Goal: Transaction & Acquisition: Purchase product/service

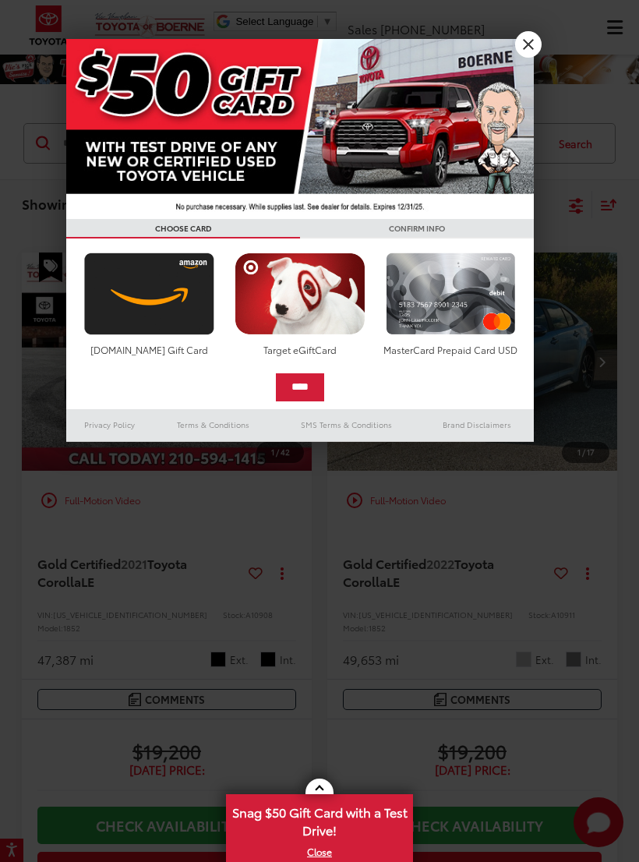
click at [525, 38] on link "X" at bounding box center [528, 44] width 26 height 26
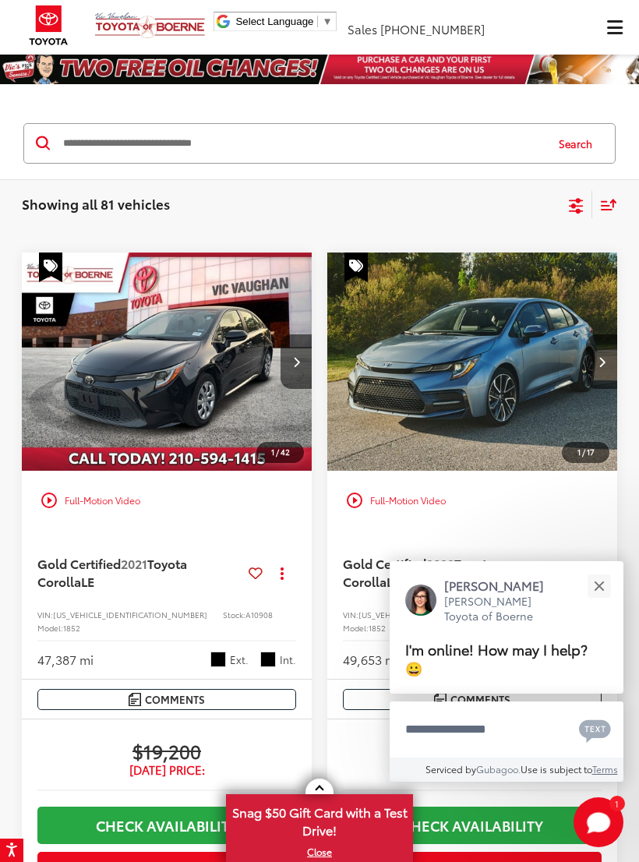
click at [589, 580] on button "Close" at bounding box center [599, 586] width 34 height 34
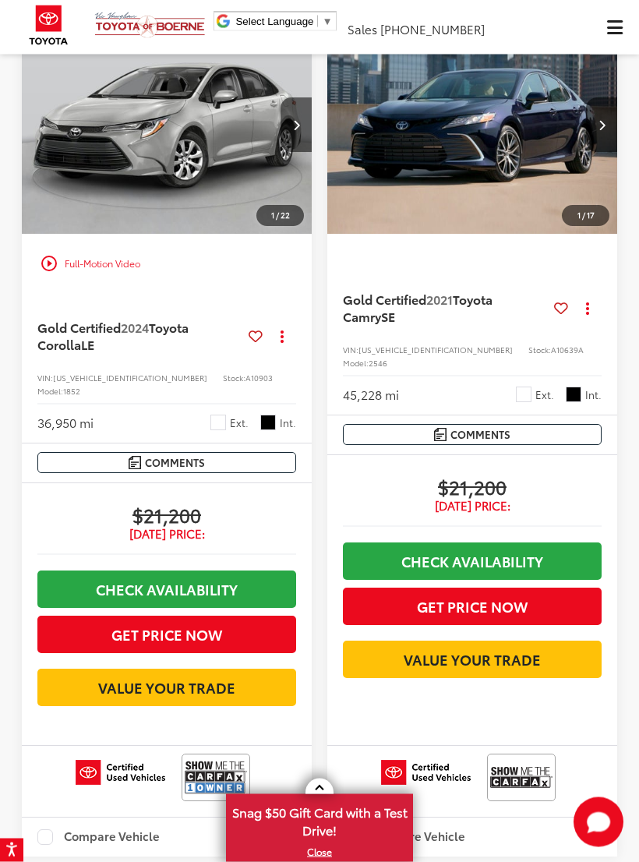
scroll to position [2791, 0]
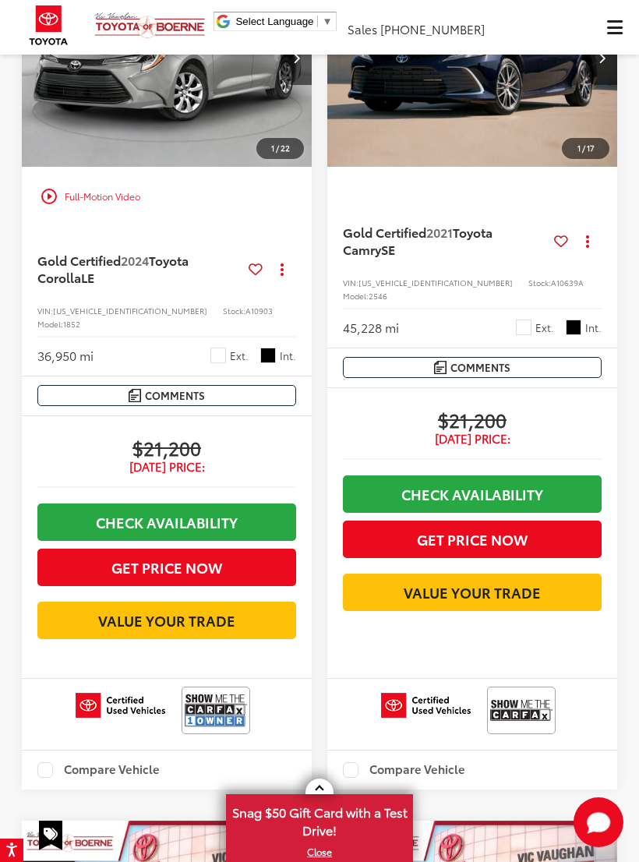
click at [73, 269] on span "Gold Certified" at bounding box center [78, 260] width 83 height 18
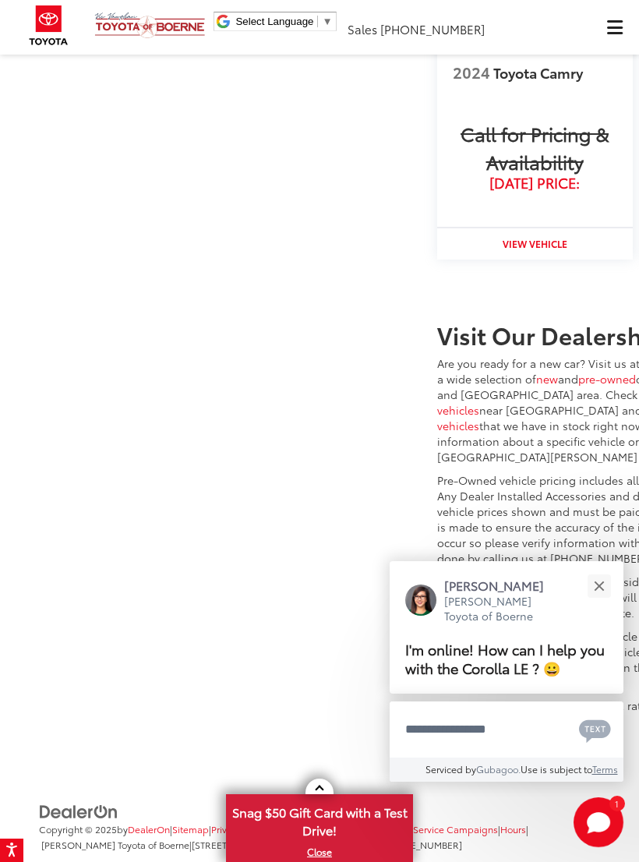
scroll to position [2104, 0]
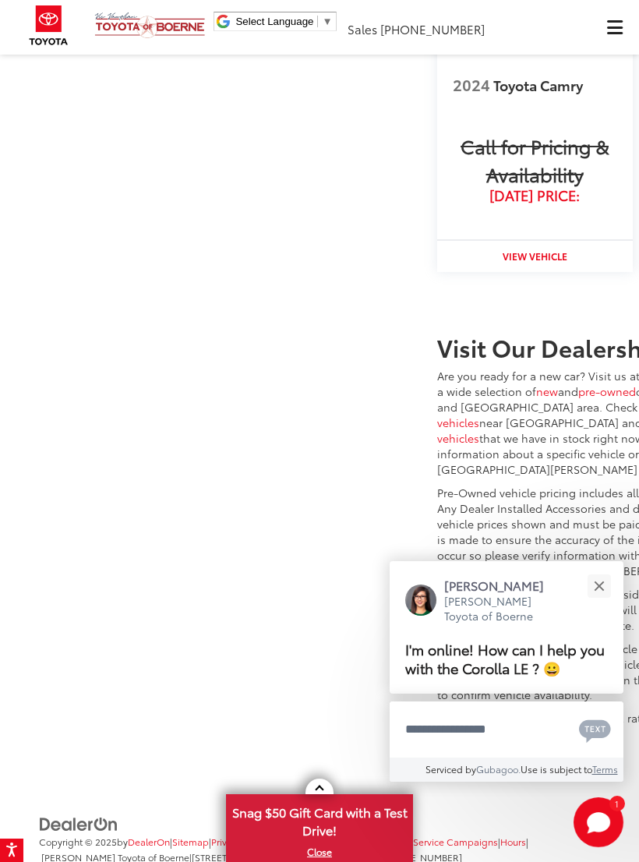
click at [600, 589] on div "Close" at bounding box center [599, 585] width 10 height 10
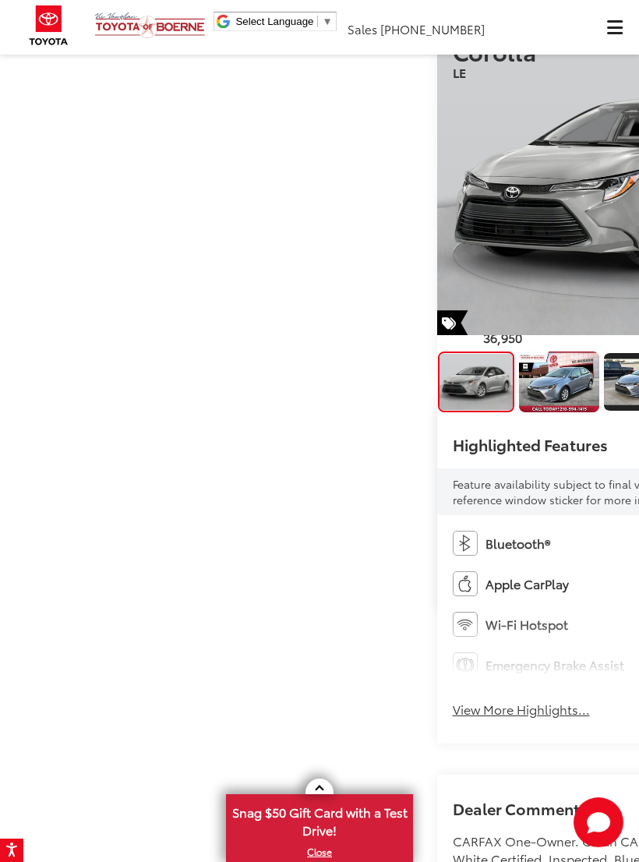
scroll to position [0, 0]
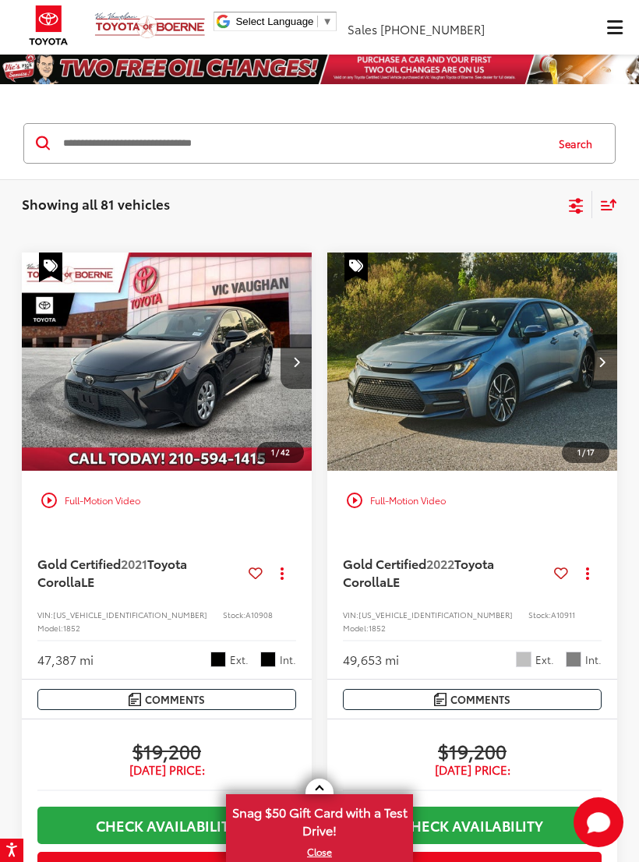
scroll to position [2816, 0]
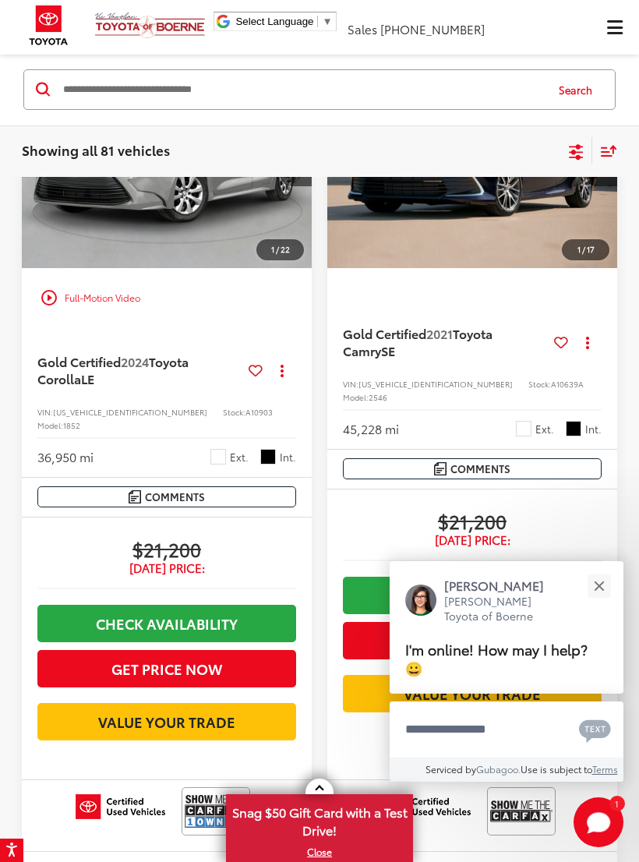
click at [604, 598] on button "Close" at bounding box center [599, 586] width 34 height 34
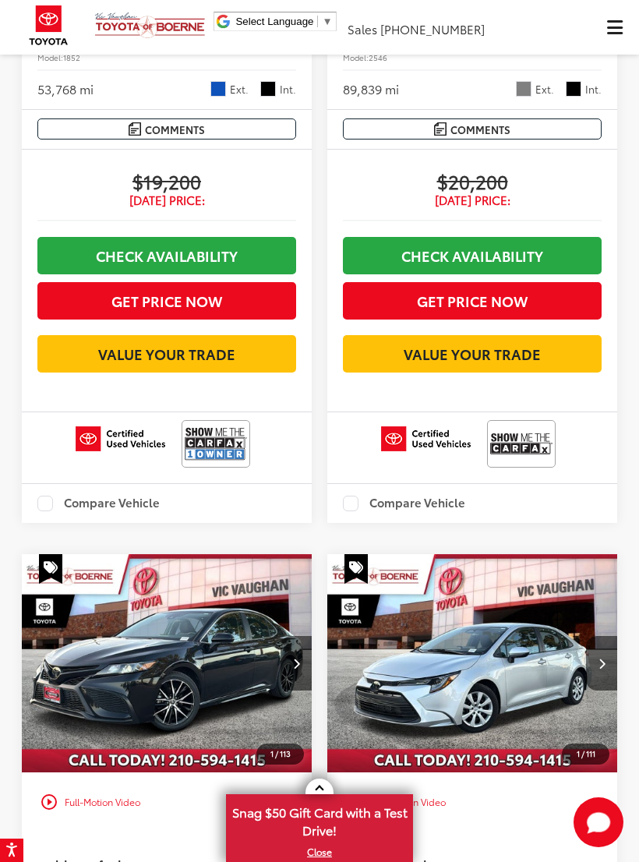
scroll to position [1339, 0]
